Goal: Task Accomplishment & Management: Use online tool/utility

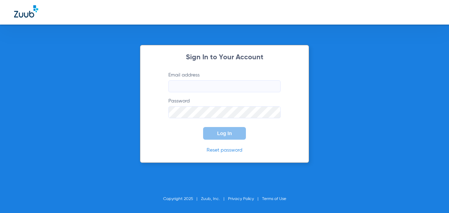
click at [198, 88] on input "Email address" at bounding box center [224, 86] width 112 height 12
click at [201, 87] on input "Email address" at bounding box center [224, 86] width 112 height 12
type input "[EMAIL_ADDRESS][DOMAIN_NAME]"
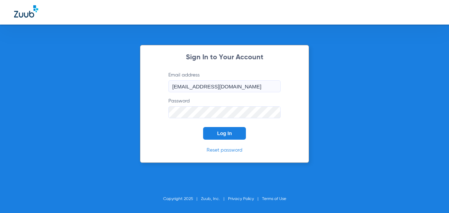
click at [203, 127] on button "Log In" at bounding box center [224, 133] width 43 height 13
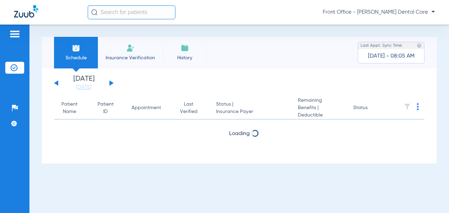
click at [112, 82] on button at bounding box center [111, 82] width 4 height 5
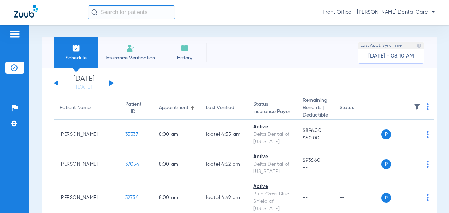
click at [56, 82] on button at bounding box center [56, 82] width 4 height 5
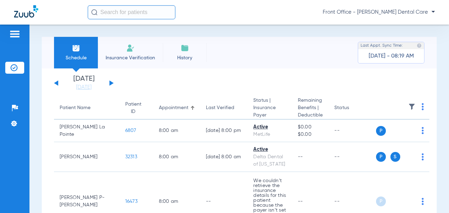
click at [111, 83] on button at bounding box center [111, 82] width 4 height 5
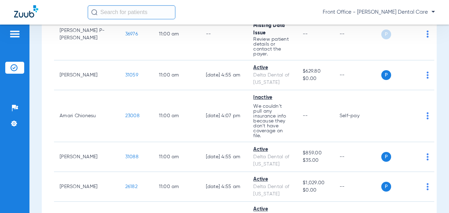
scroll to position [667, 0]
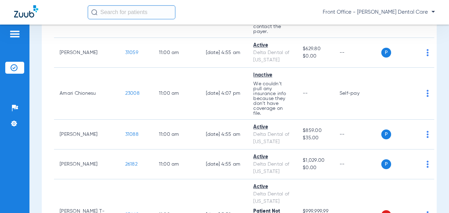
click at [125, 91] on span "23008" at bounding box center [132, 93] width 14 height 5
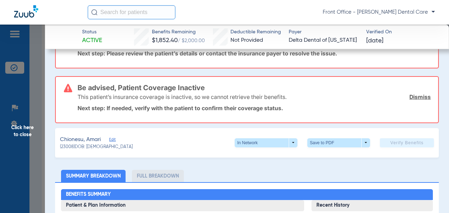
scroll to position [105, 0]
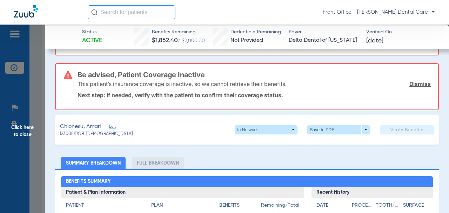
click at [30, 136] on span "Click here to close" at bounding box center [22, 131] width 45 height 213
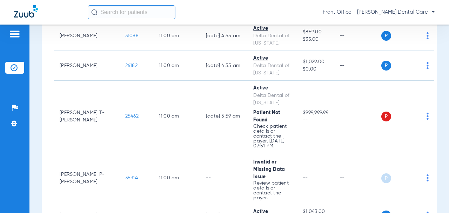
scroll to position [772, 0]
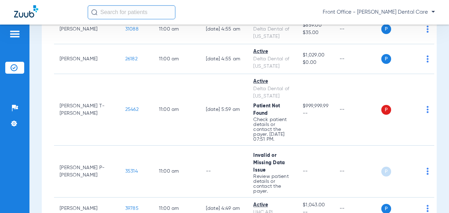
click at [125, 107] on span "25462" at bounding box center [131, 109] width 13 height 5
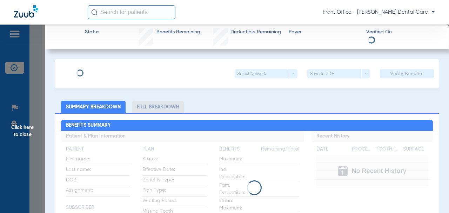
type input "[PERSON_NAME]"
type input "T-[PERSON_NAME]"
type input "[DATE]"
type input "117474179902"
type input "91330200"
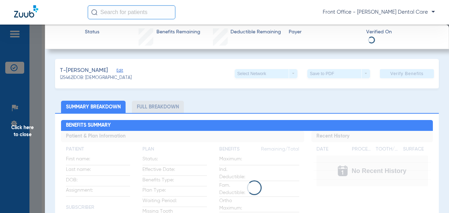
click at [116, 69] on span "Edit" at bounding box center [119, 71] width 6 height 7
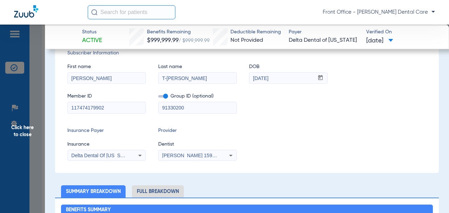
scroll to position [105, 0]
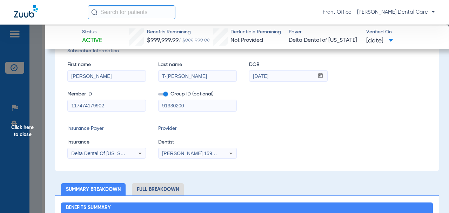
click at [166, 74] on input "T-[PERSON_NAME]" at bounding box center [198, 76] width 78 height 11
type input "[PERSON_NAME]"
drag, startPoint x: 187, startPoint y: 106, endPoint x: 147, endPoint y: 103, distance: 40.1
click at [147, 103] on div "Member ID 117474179902 Group ID (optional) 91330200" at bounding box center [246, 97] width 359 height 27
paste input "09133-0"
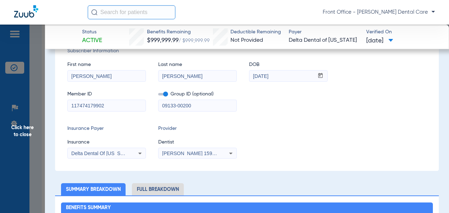
type input "09133-00200"
drag, startPoint x: 69, startPoint y: 105, endPoint x: 91, endPoint y: 106, distance: 22.1
click at [68, 106] on input "117474179902" at bounding box center [107, 105] width 78 height 11
paste input "1"
type input "117474179901"
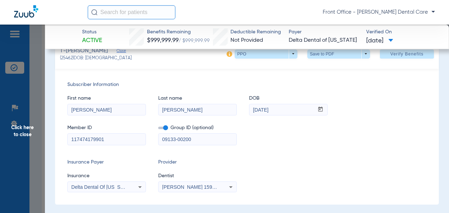
scroll to position [70, 0]
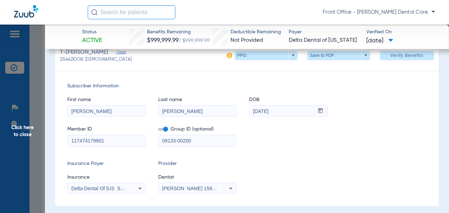
click at [393, 54] on span "Verify Benefits" at bounding box center [406, 56] width 33 height 6
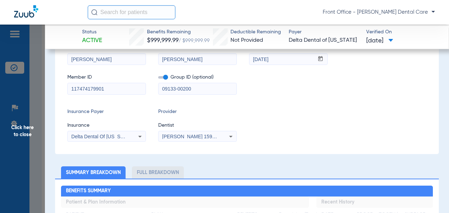
scroll to position [18, 0]
